Goal: Information Seeking & Learning: Learn about a topic

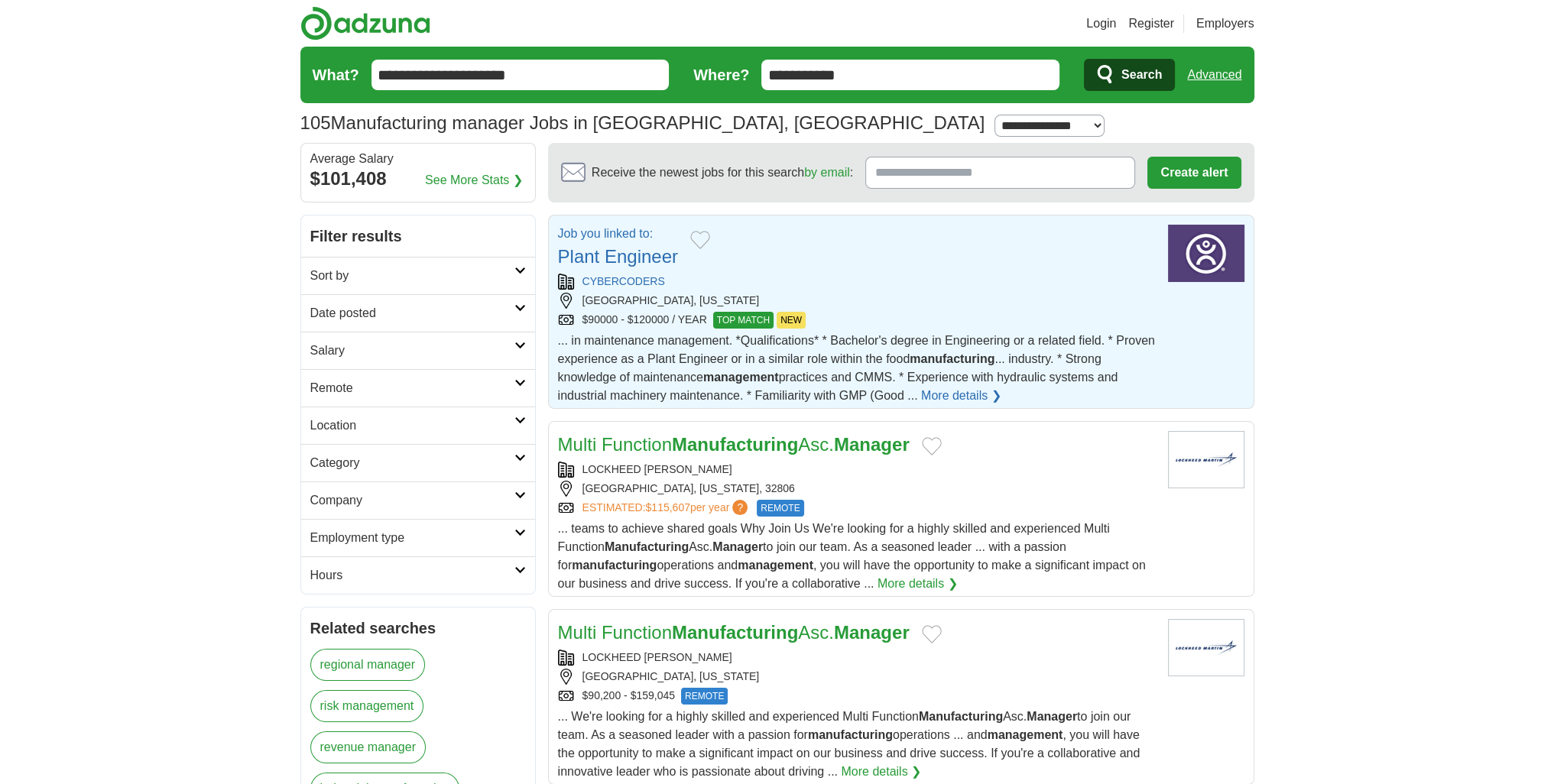
click at [651, 254] on link "Plant Engineer" at bounding box center [618, 256] width 120 height 21
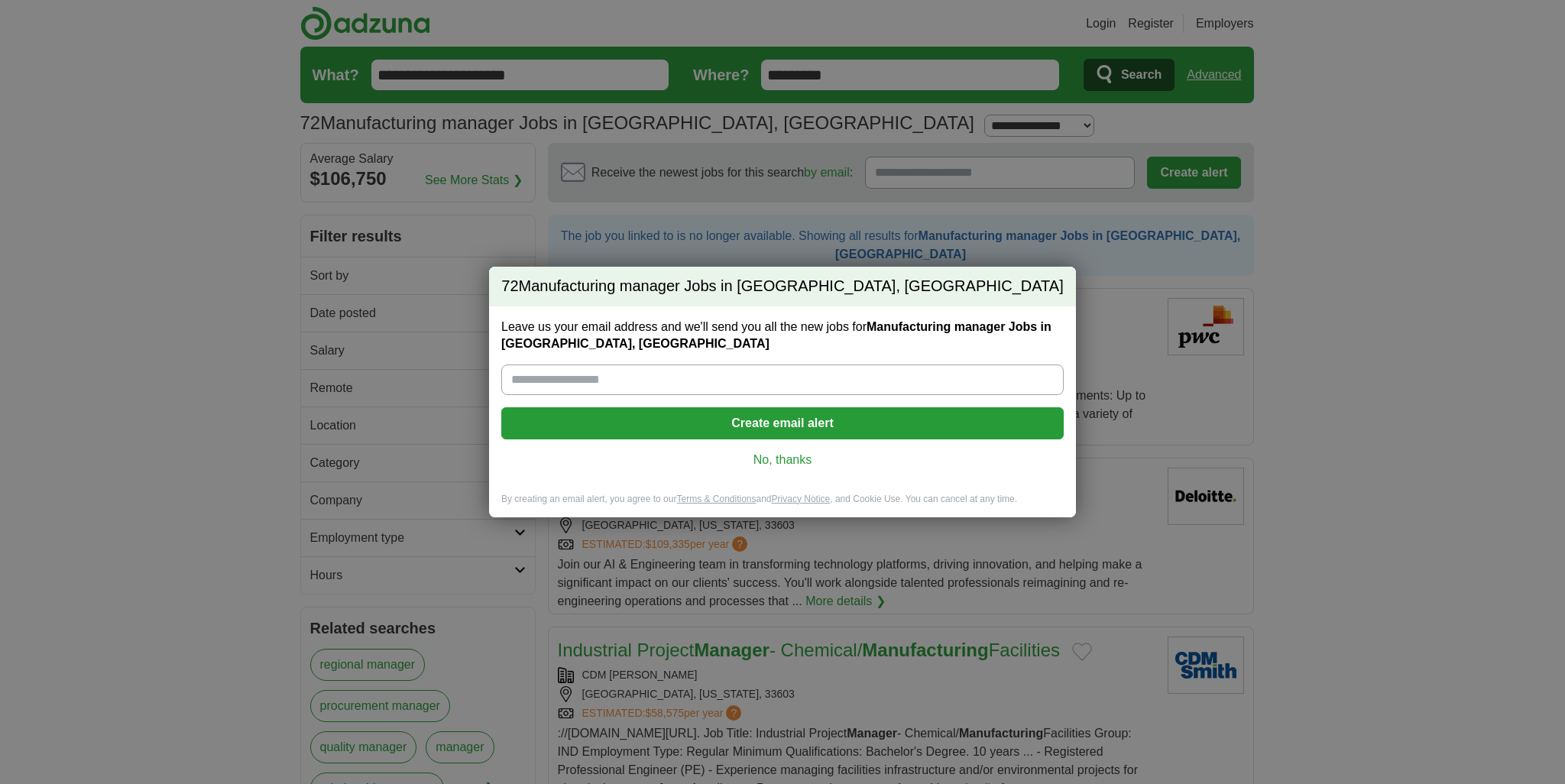
click at [788, 457] on link "No, thanks" at bounding box center [782, 460] width 538 height 17
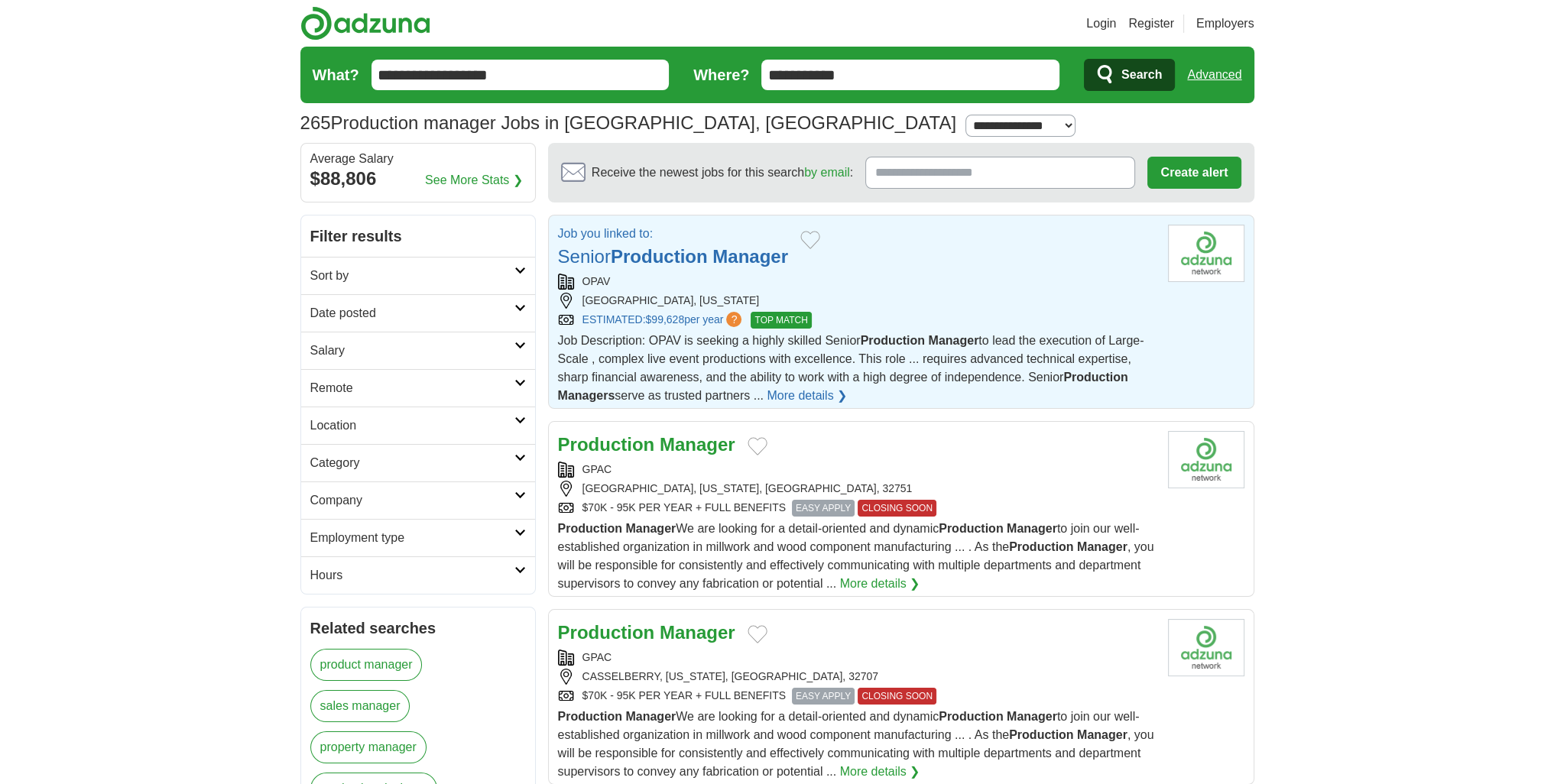
click at [706, 248] on strong "Production" at bounding box center [659, 256] width 97 height 21
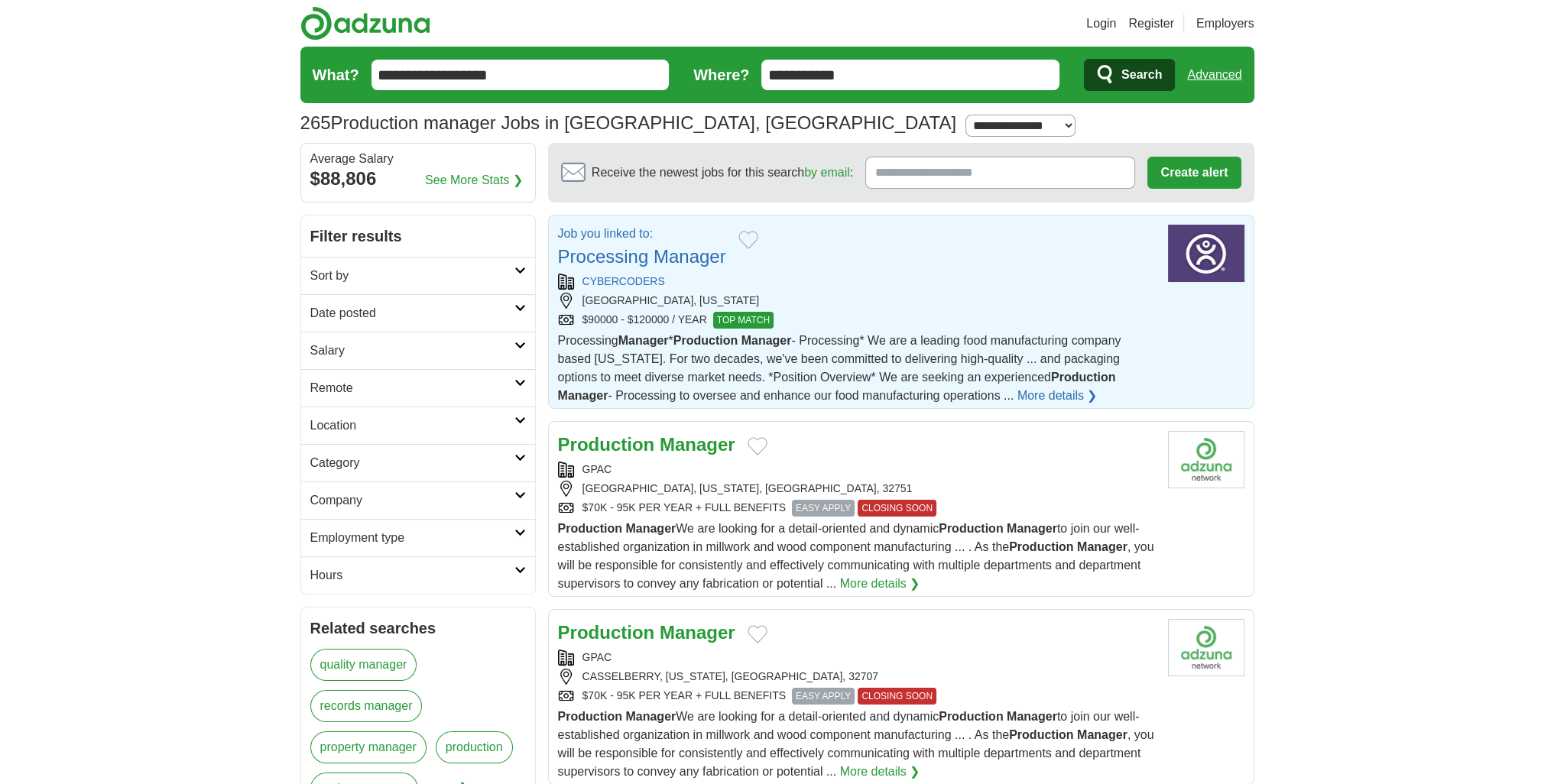
click at [687, 252] on link "Processing Manager" at bounding box center [642, 256] width 168 height 21
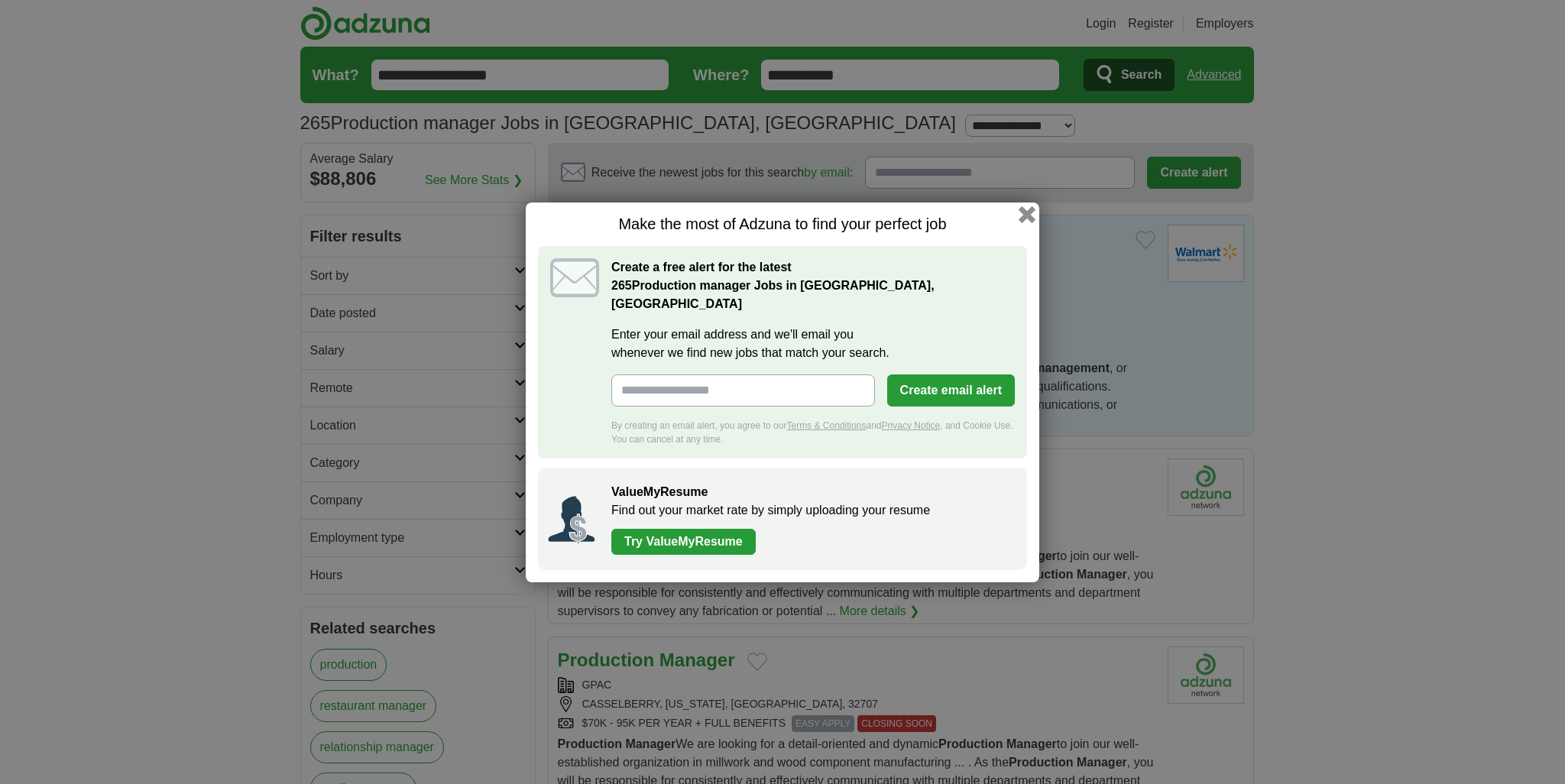
click at [1027, 221] on button "button" at bounding box center [1027, 214] width 17 height 17
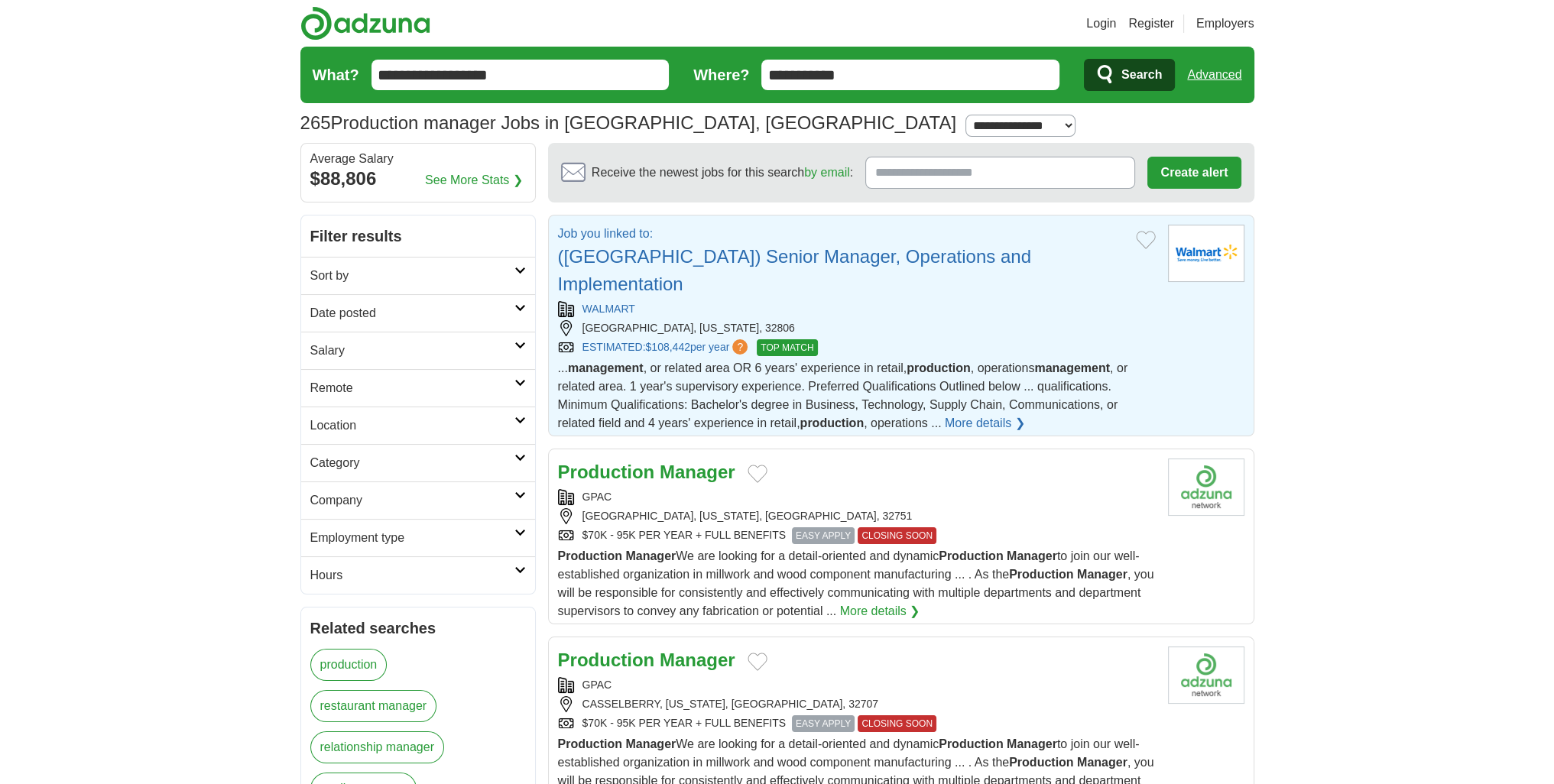
click at [774, 254] on link "([GEOGRAPHIC_DATA]) Senior Manager, Operations and Implementation" at bounding box center [794, 270] width 473 height 48
